Goal: Information Seeking & Learning: Learn about a topic

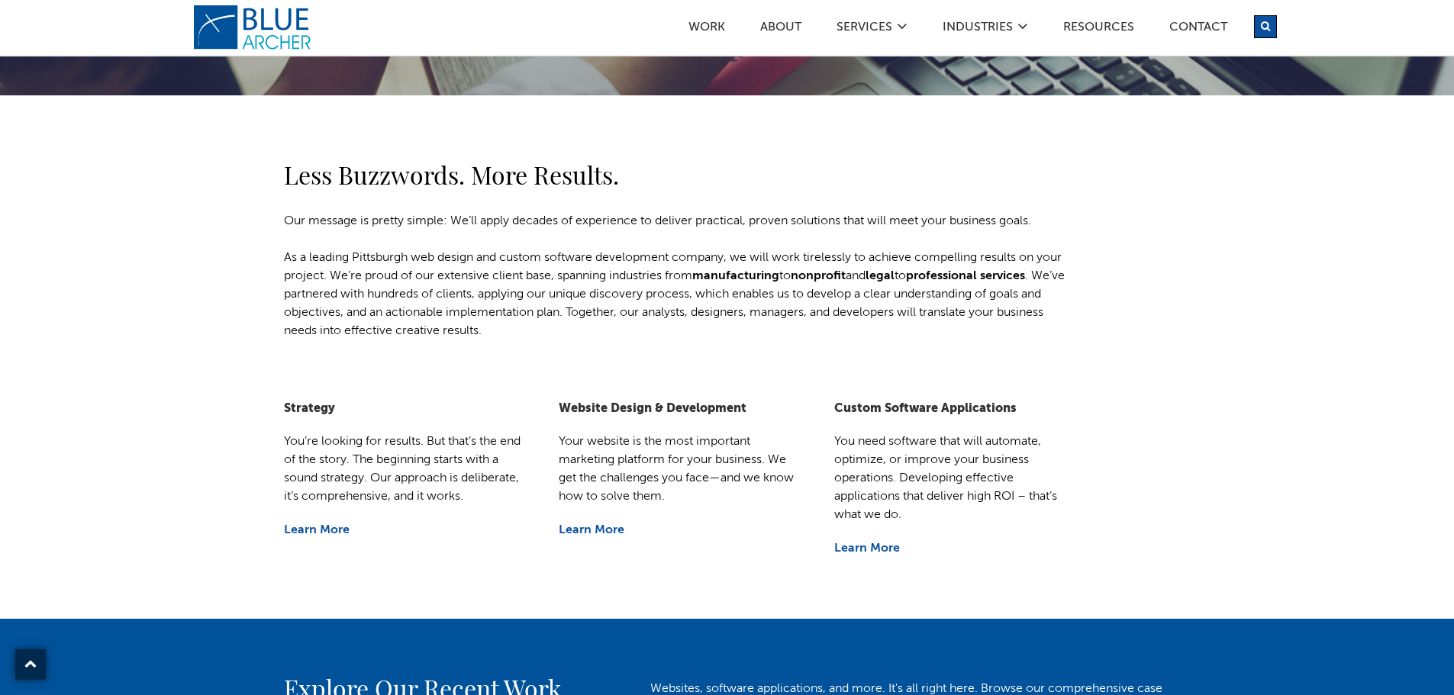
scroll to position [458, 0]
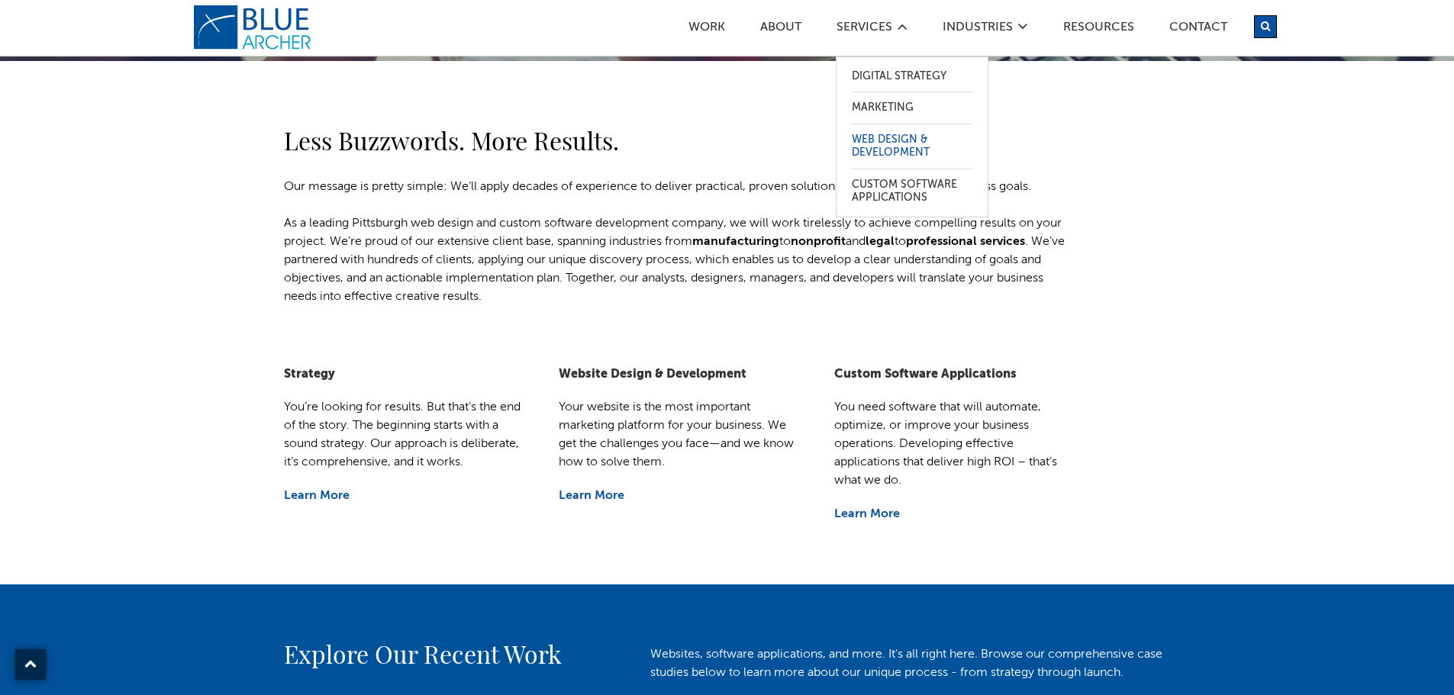
click at [889, 147] on link "Web Design & Development" at bounding box center [912, 146] width 121 height 44
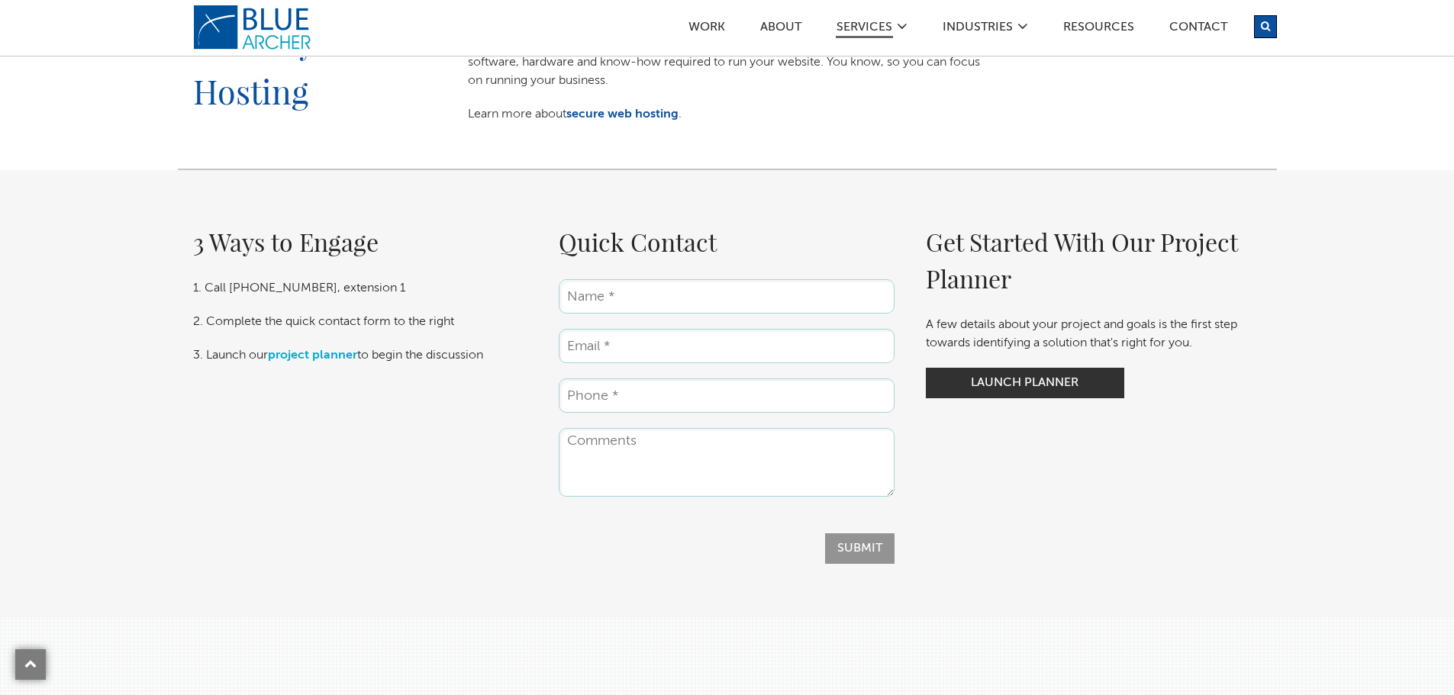
scroll to position [2061, 0]
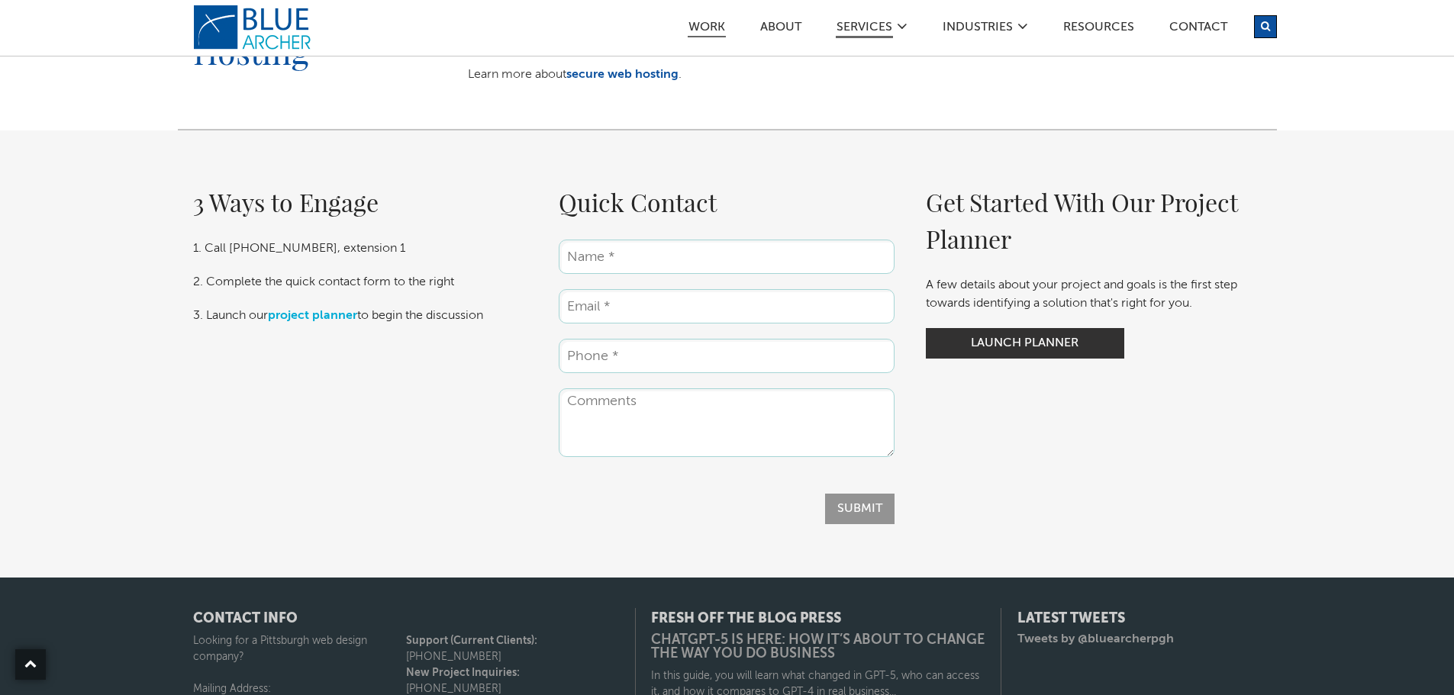
click at [705, 24] on link "Work" at bounding box center [707, 29] width 38 height 16
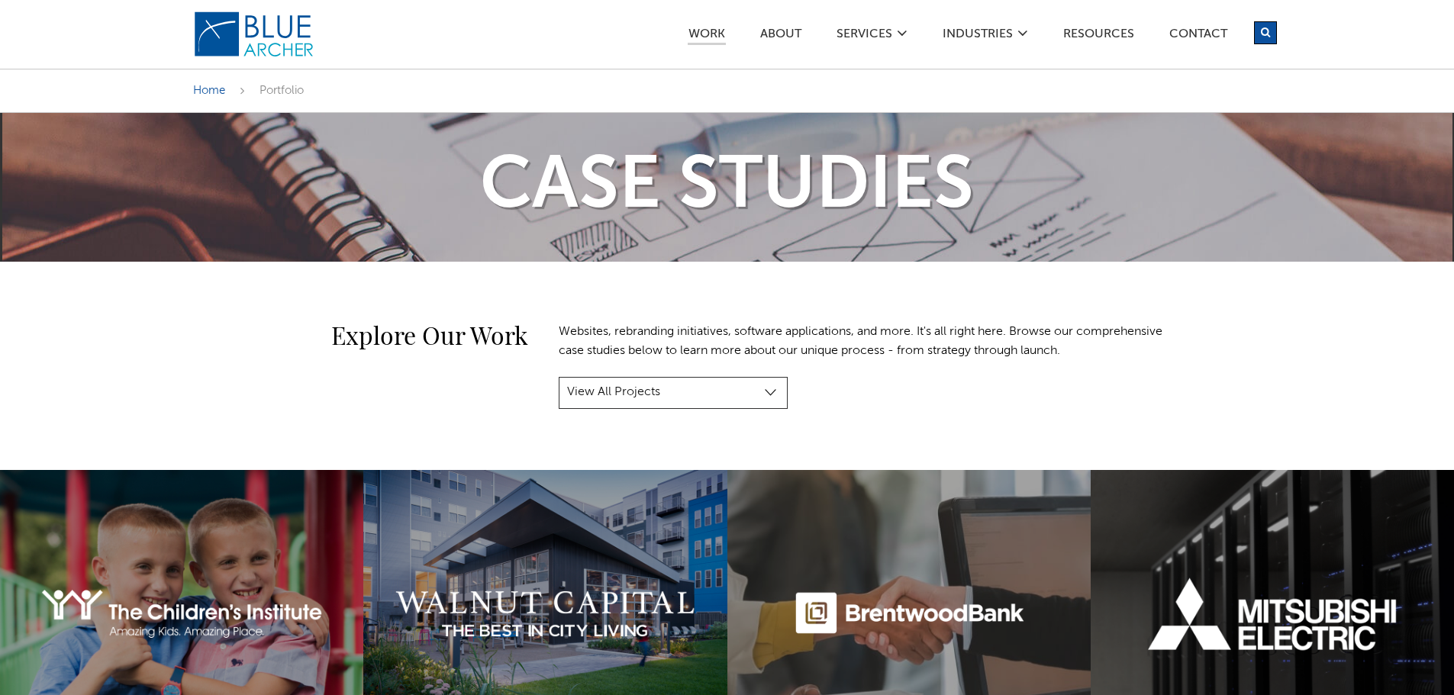
click at [680, 393] on select "View All Projects Manufacturing & Industrial Construction, Real Estate & Engine…" at bounding box center [673, 393] width 229 height 32
select select "project-category-custom-software-projects"
click at [559, 377] on select "View All Projects Manufacturing & Industrial Construction, Real Estate & Engine…" at bounding box center [673, 393] width 229 height 32
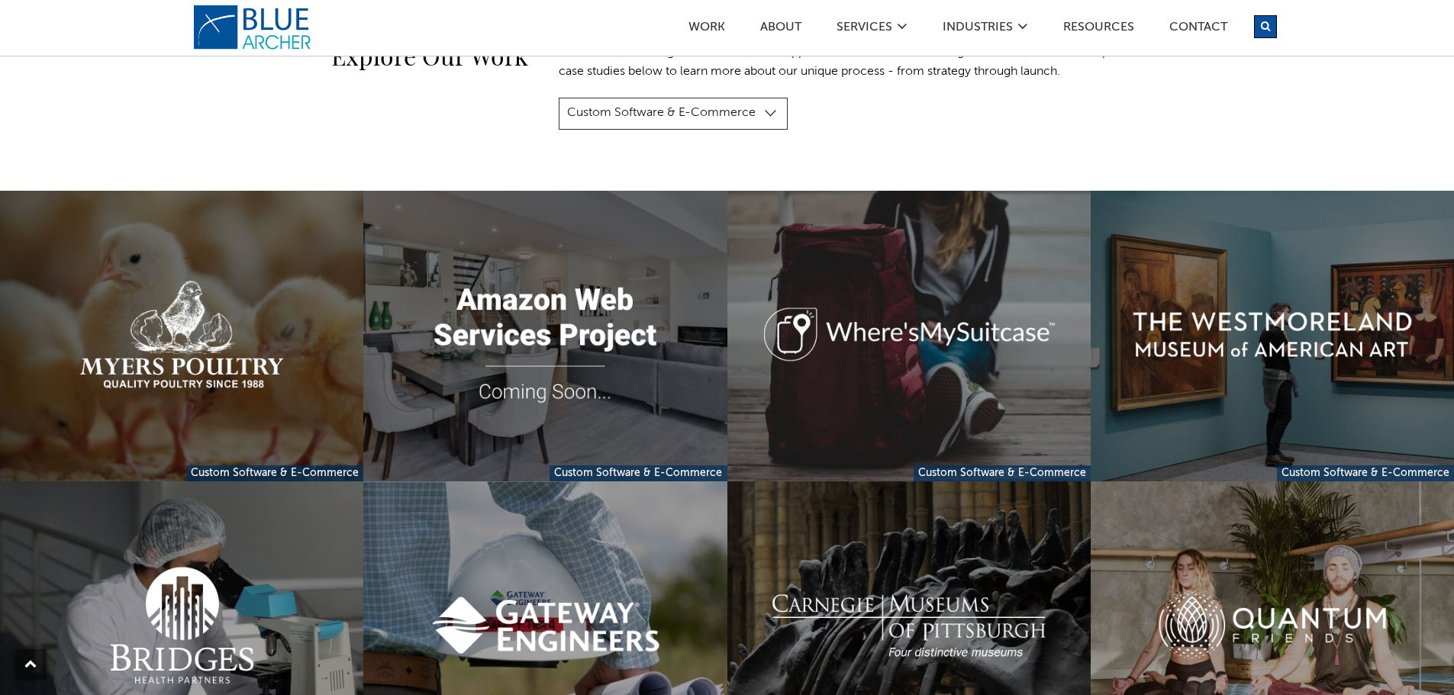
scroll to position [229, 0]
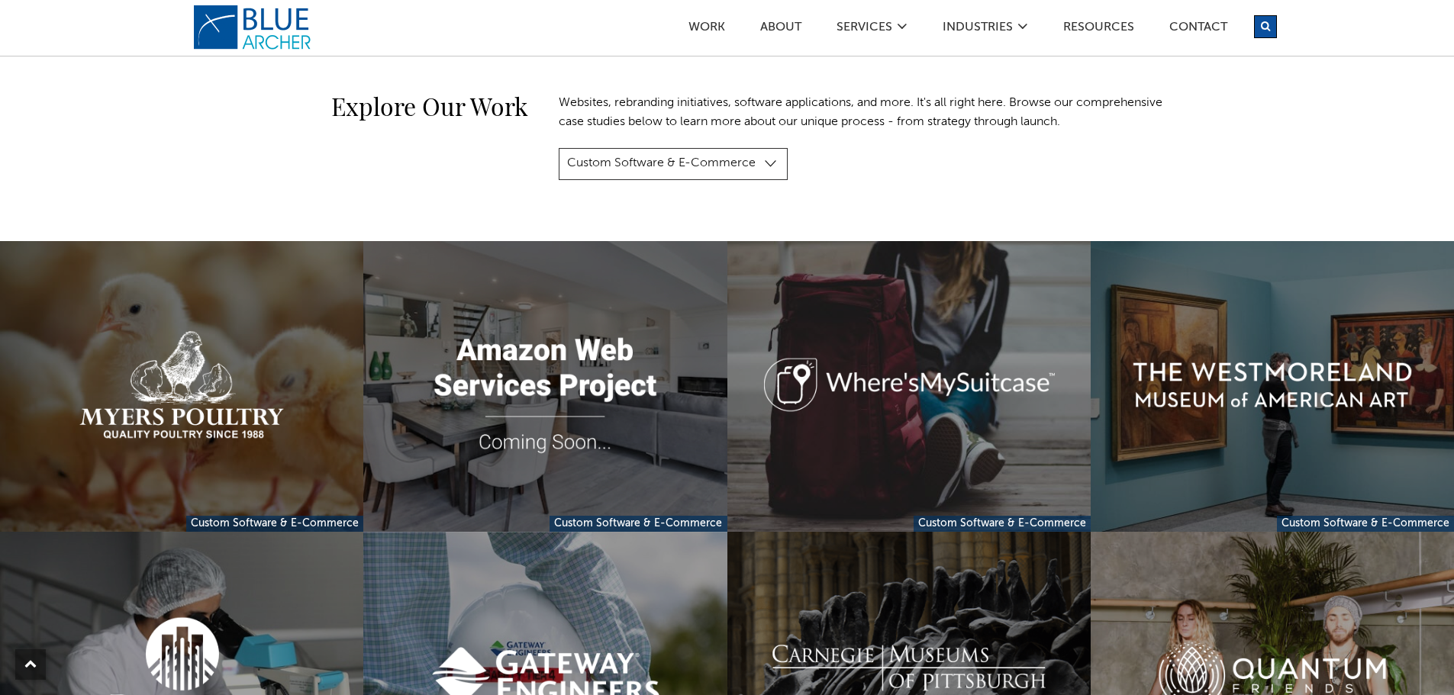
click at [612, 163] on select "View All Projects Manufacturing & Industrial Construction, Real Estate & Engine…" at bounding box center [673, 164] width 229 height 32
select select "project-category-manufacturing-industrial"
click at [559, 148] on select "View All Projects Manufacturing & Industrial Construction, Real Estate & Engine…" at bounding box center [673, 164] width 229 height 32
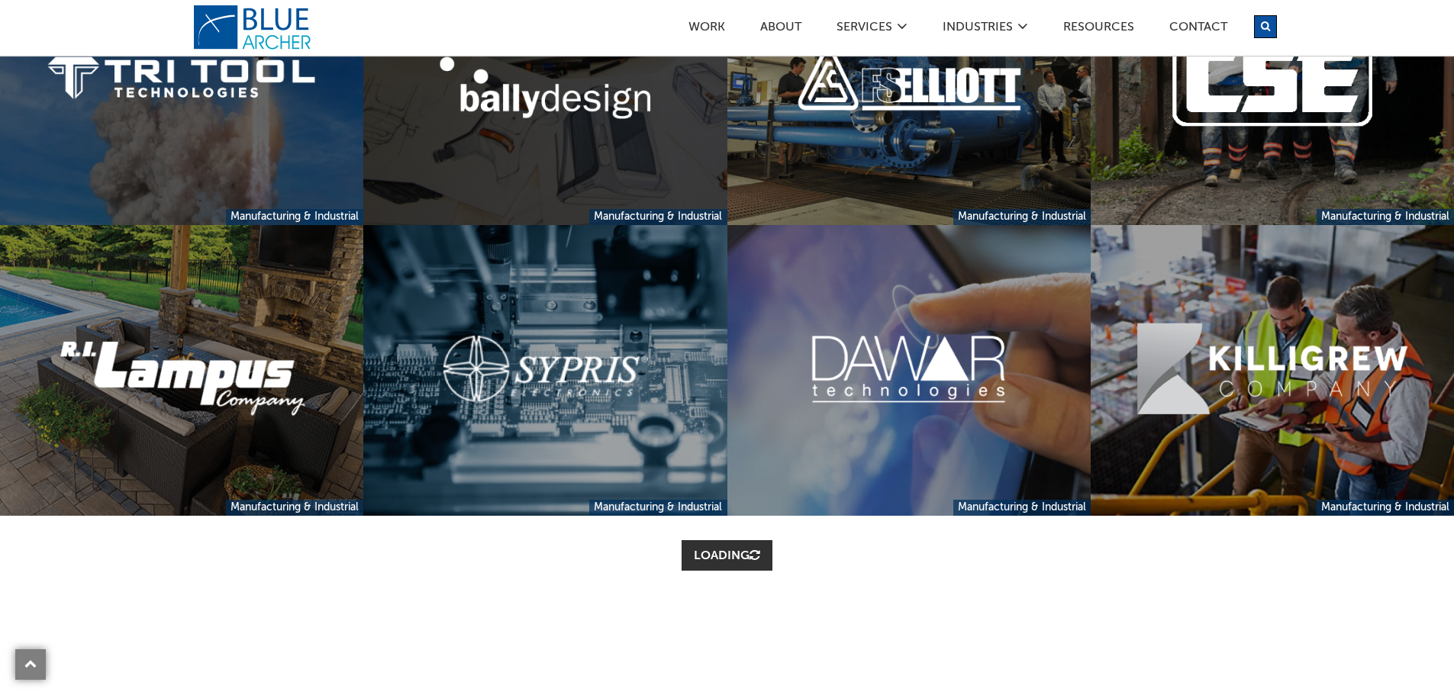
scroll to position [840, 0]
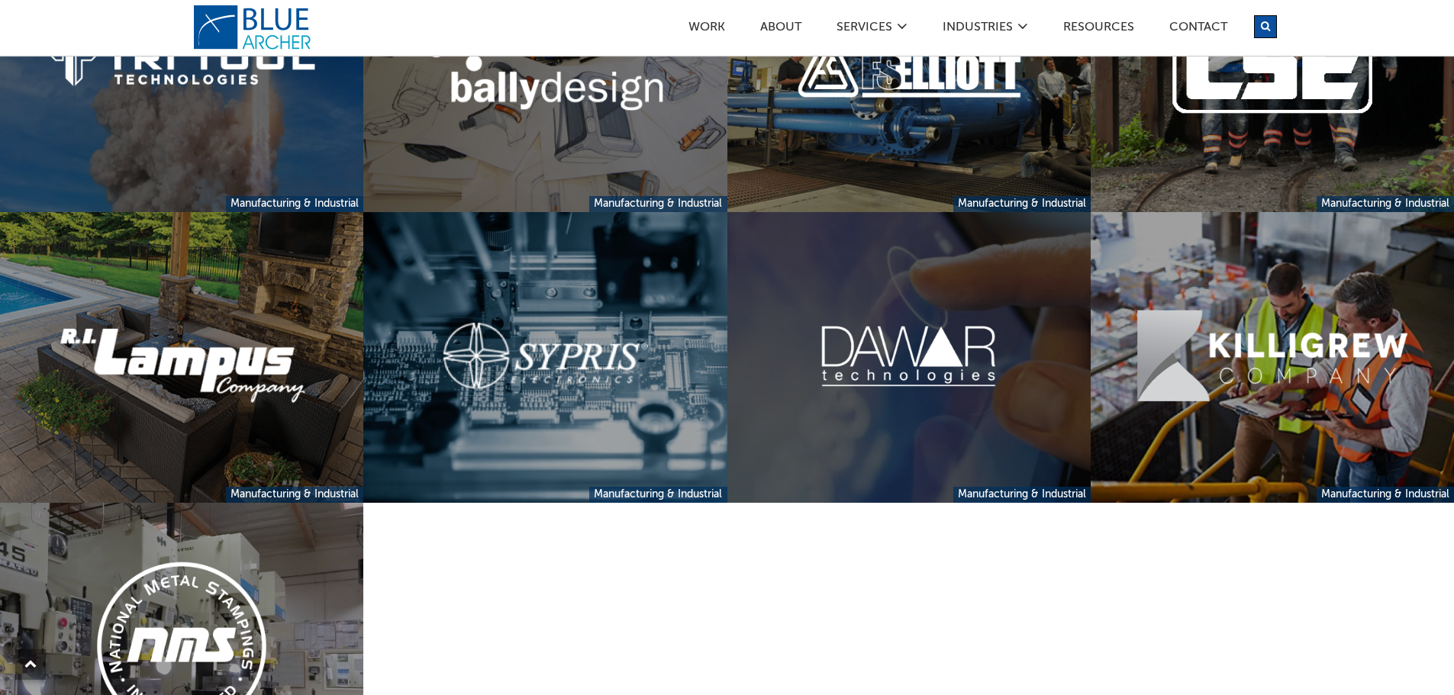
click at [985, 382] on link at bounding box center [908, 357] width 363 height 291
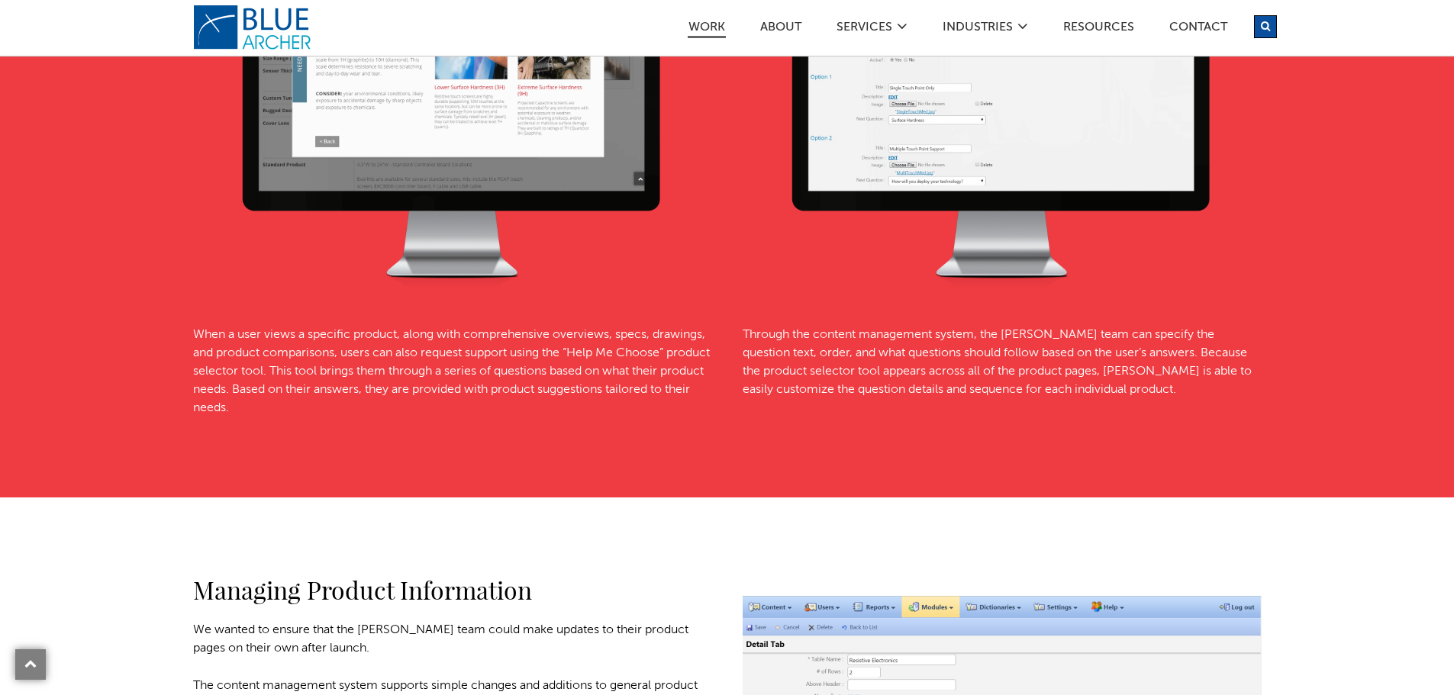
scroll to position [4962, 0]
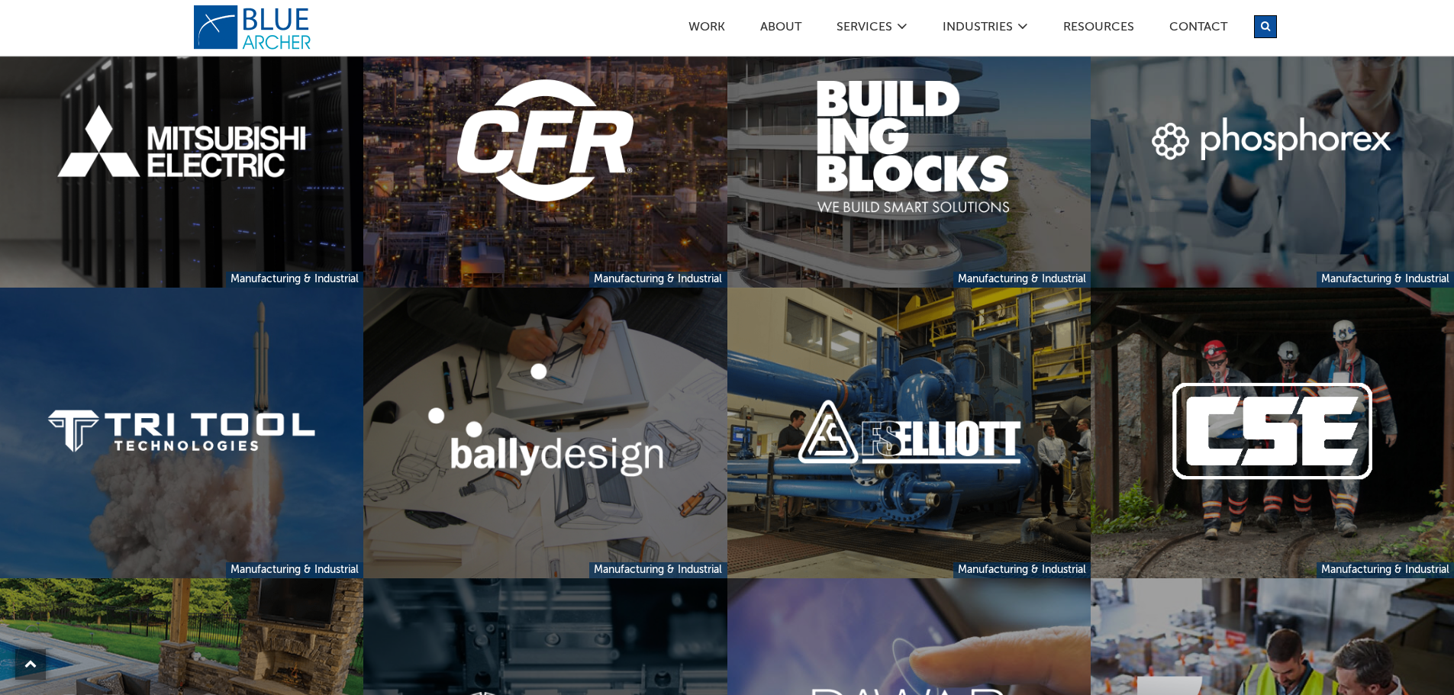
scroll to position [458, 0]
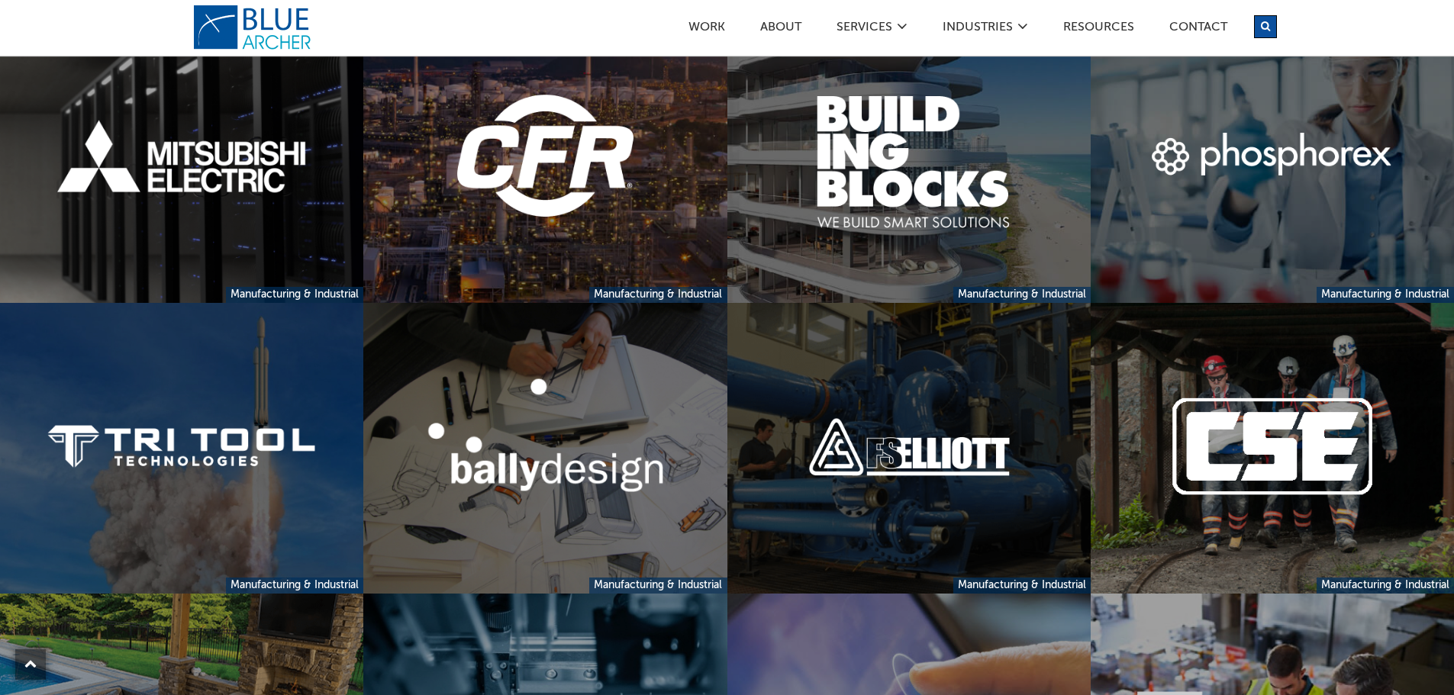
click at [851, 356] on link at bounding box center [908, 448] width 363 height 291
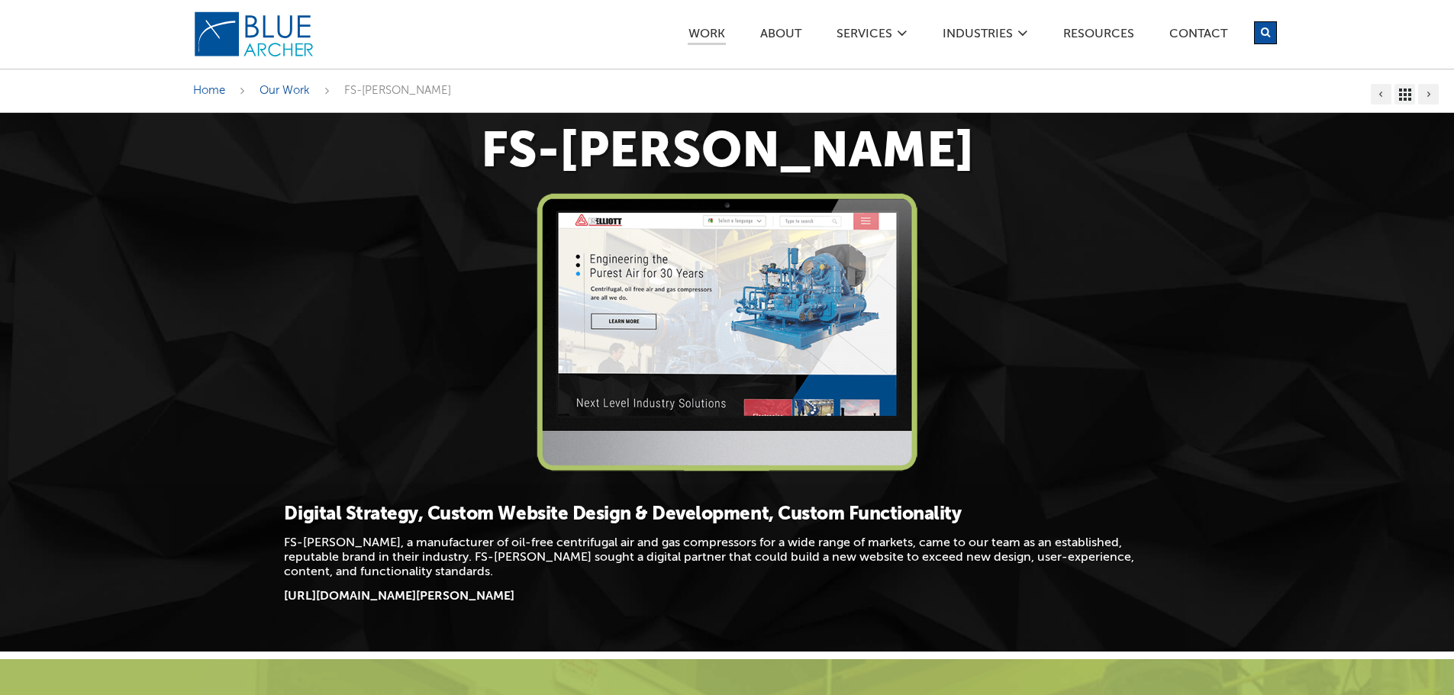
click at [772, 279] on img at bounding box center [728, 332] width 382 height 279
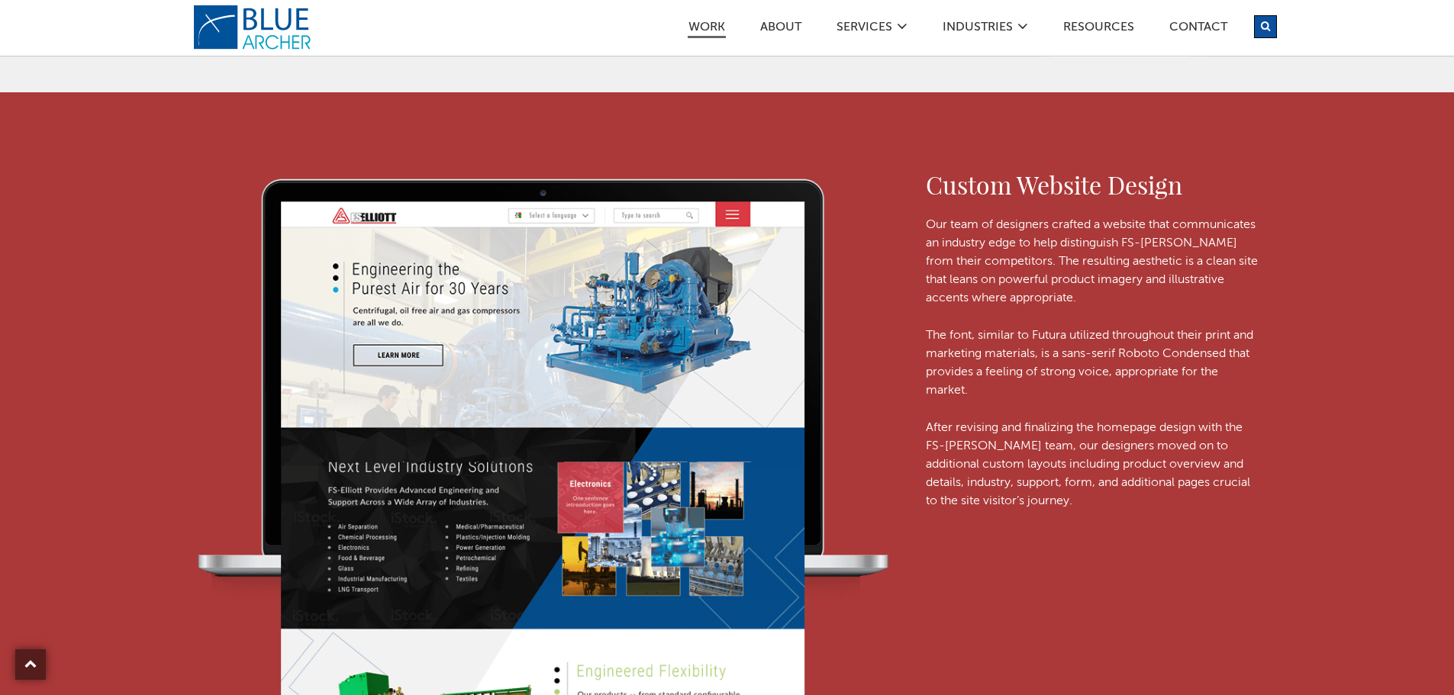
scroll to position [2061, 0]
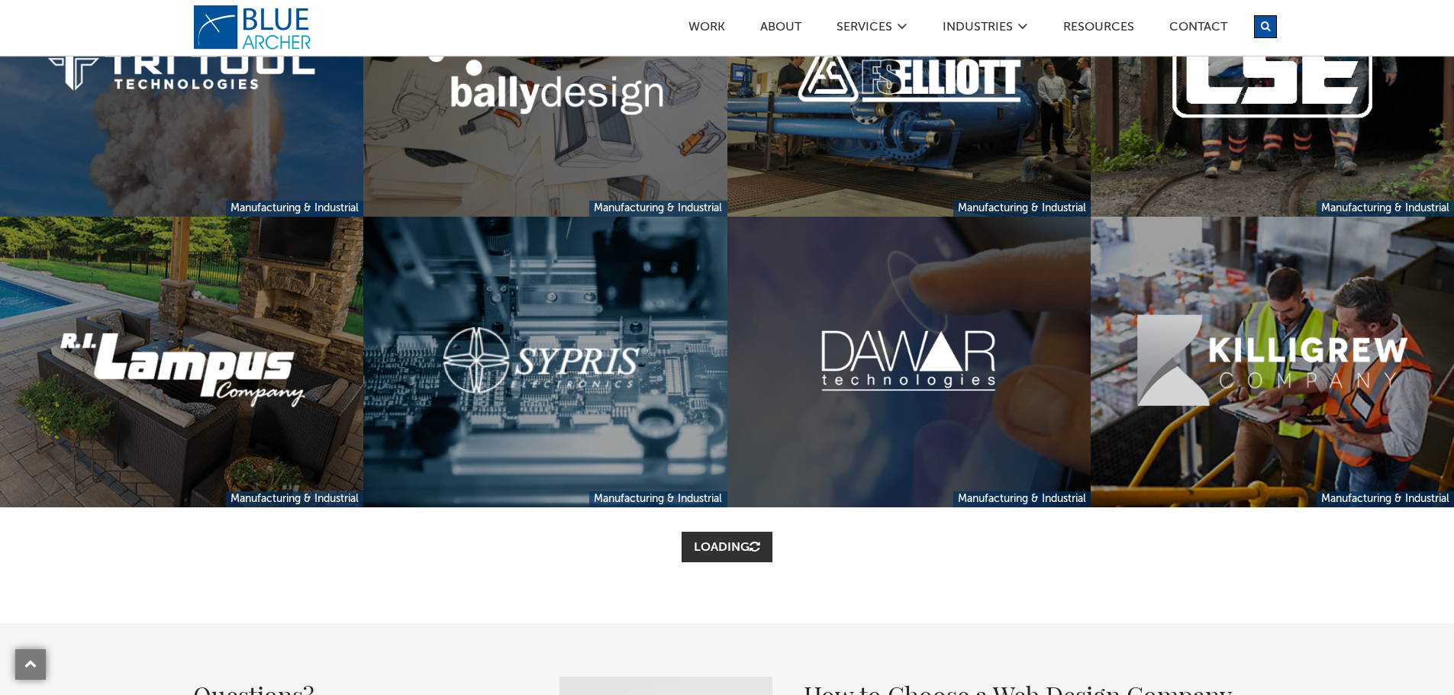
scroll to position [840, 0]
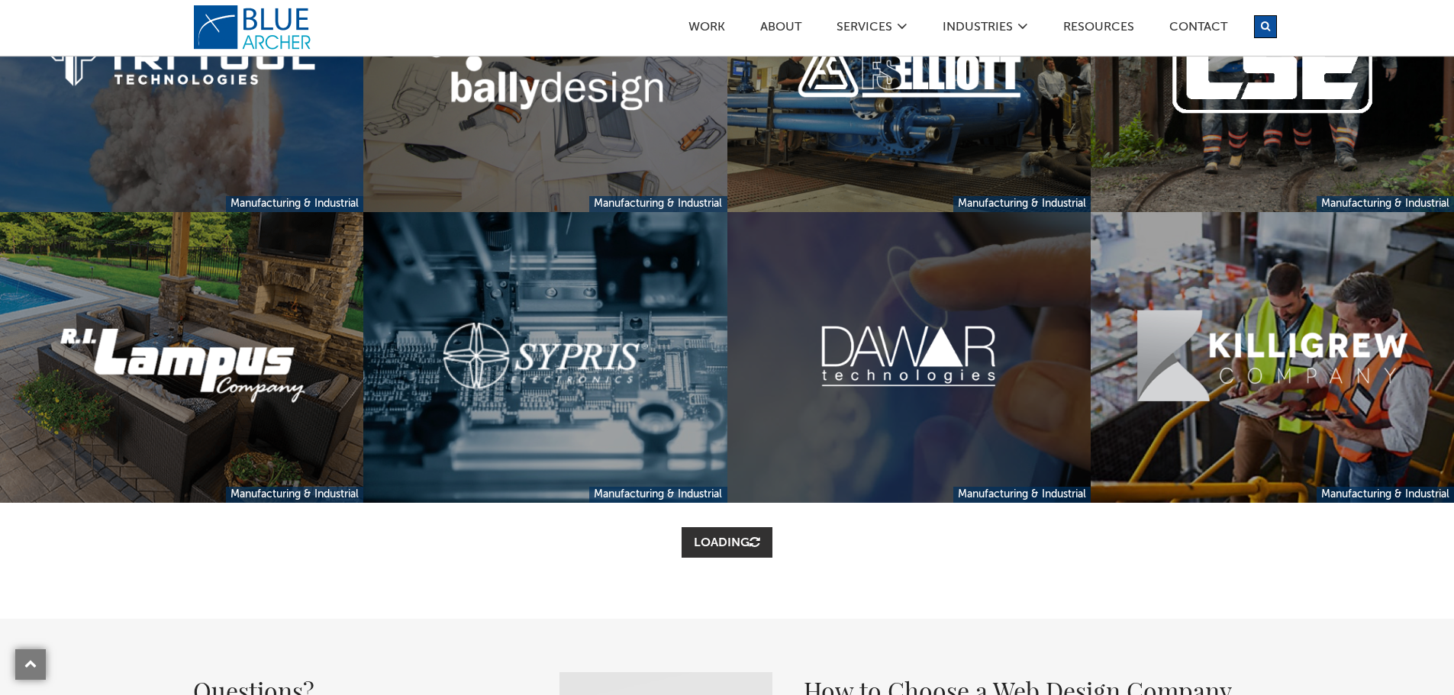
click at [863, 368] on link at bounding box center [908, 357] width 363 height 291
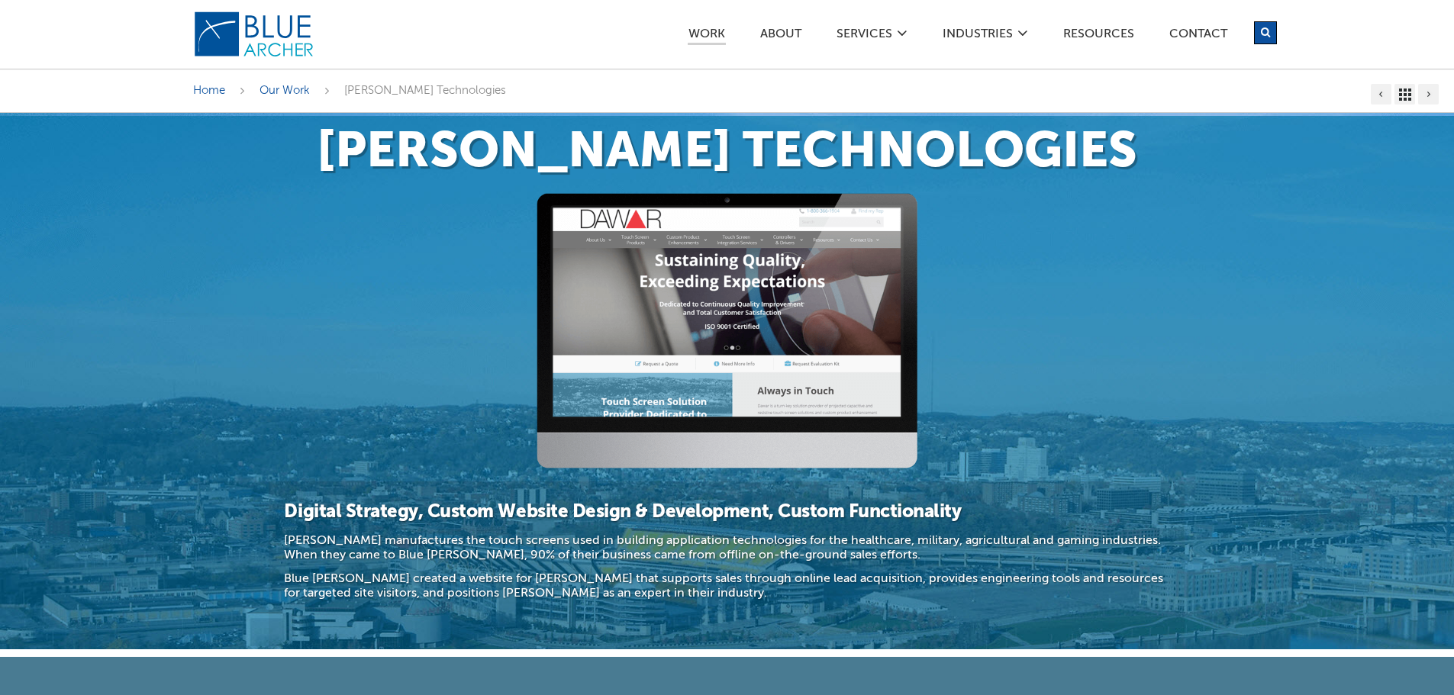
click at [701, 347] on img at bounding box center [728, 331] width 382 height 276
click at [714, 295] on img at bounding box center [728, 331] width 382 height 276
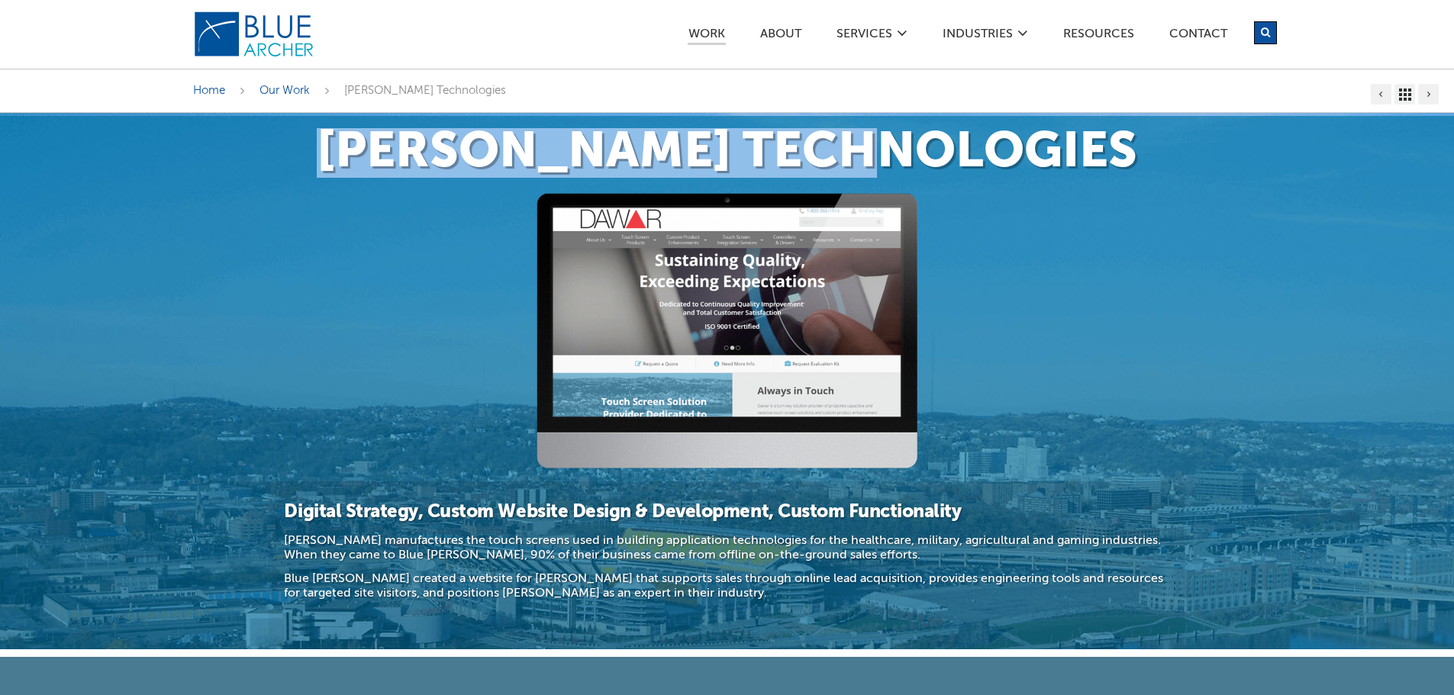
drag, startPoint x: 431, startPoint y: 155, endPoint x: 1013, endPoint y: 163, distance: 582.5
click at [1013, 163] on h1 "Dawar Technologies" at bounding box center [727, 153] width 1069 height 50
copy h1 "Dawar Technologies"
click at [291, 95] on span "Our Work" at bounding box center [285, 90] width 50 height 11
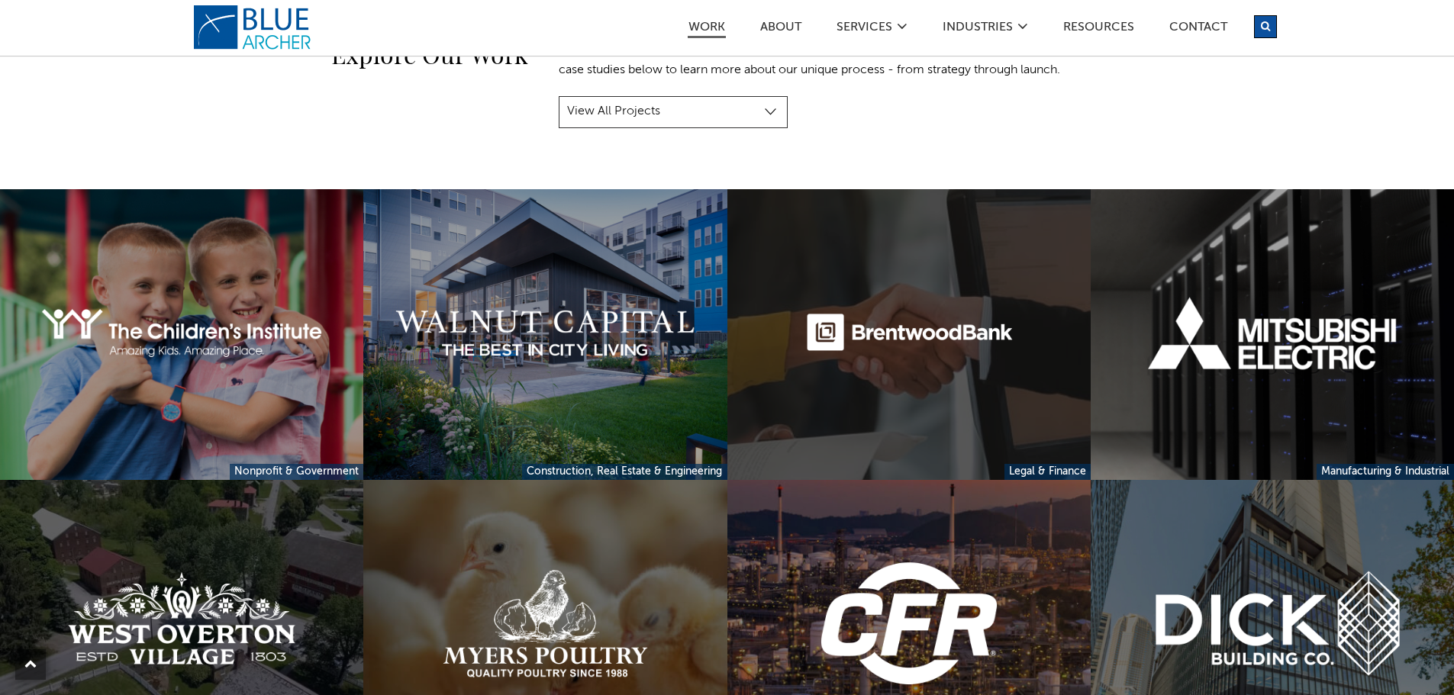
scroll to position [305, 0]
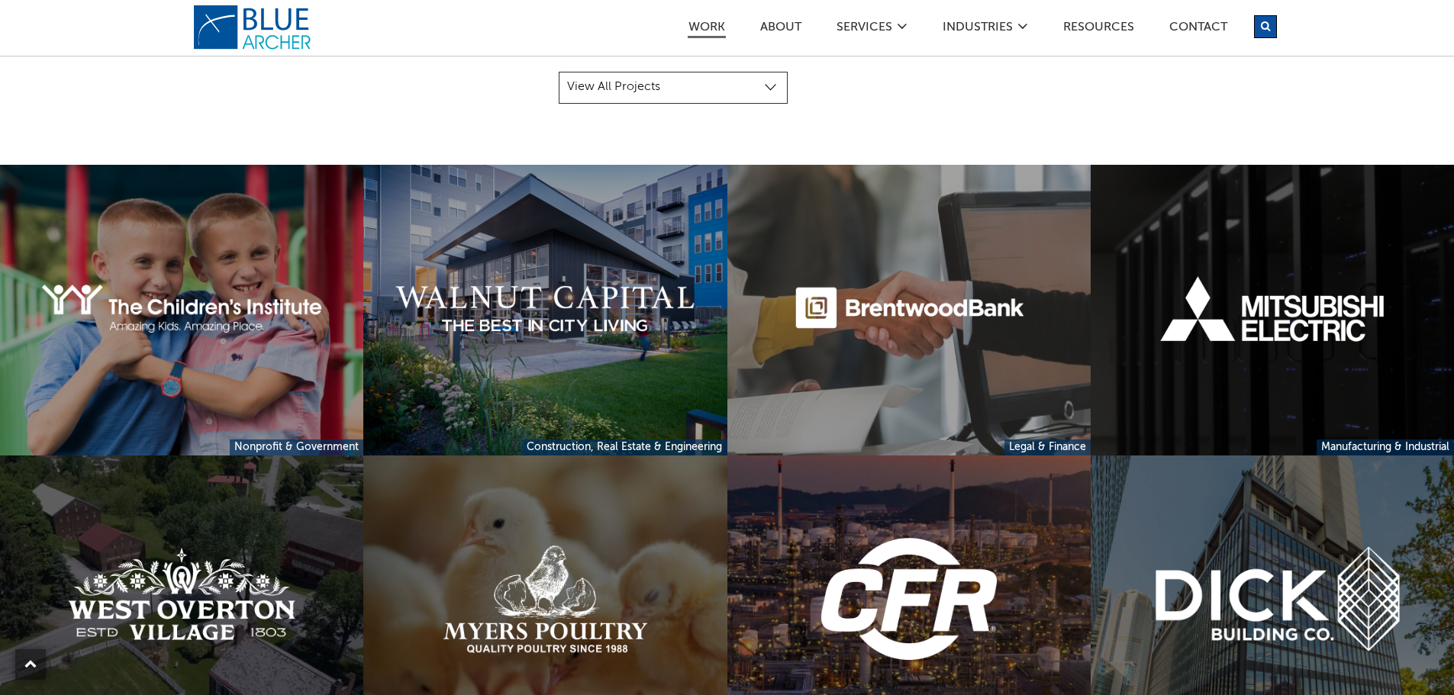
click at [1353, 279] on link at bounding box center [1272, 310] width 363 height 291
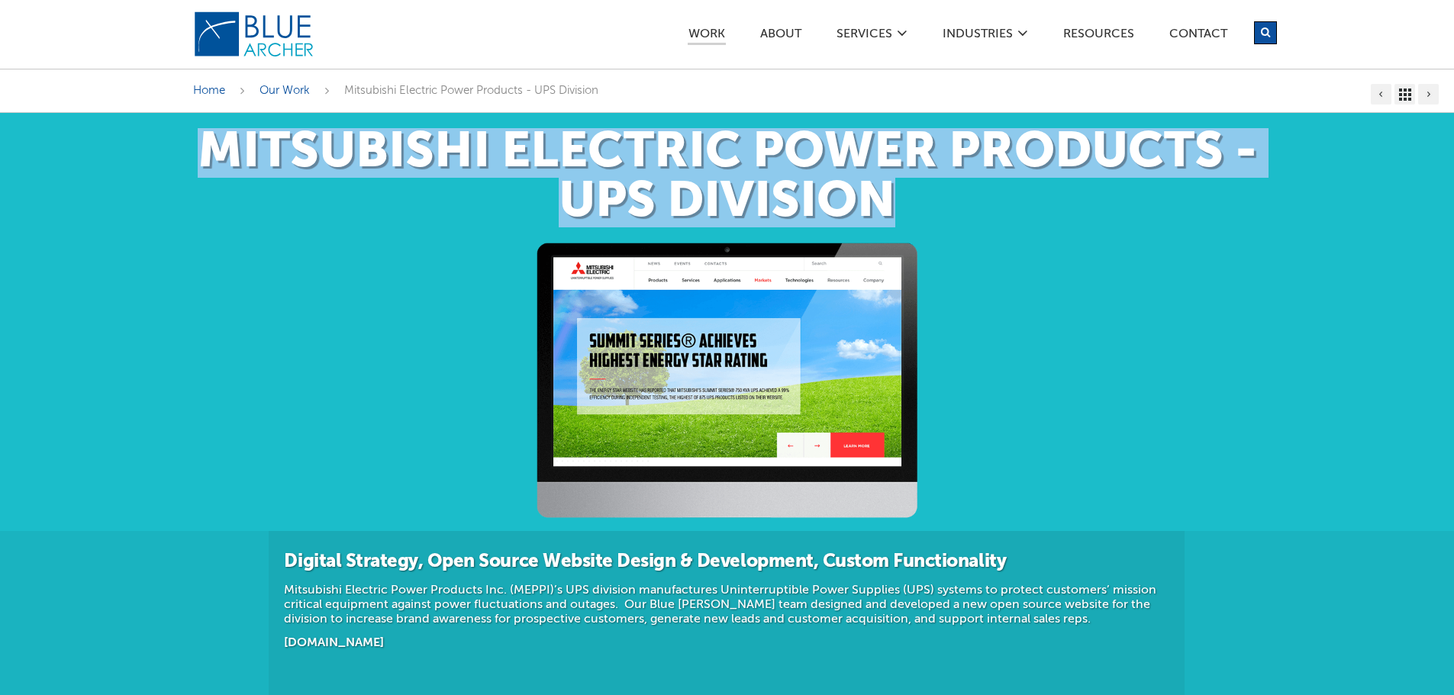
drag, startPoint x: 201, startPoint y: 148, endPoint x: 895, endPoint y: 207, distance: 696.3
click at [895, 207] on h1 "Mitsubishi Electric Power Products - UPS Division" at bounding box center [727, 177] width 1069 height 99
copy h1 "Mitsubishi Electric Power Products - UPS Division"
